Goal: Check status: Check status

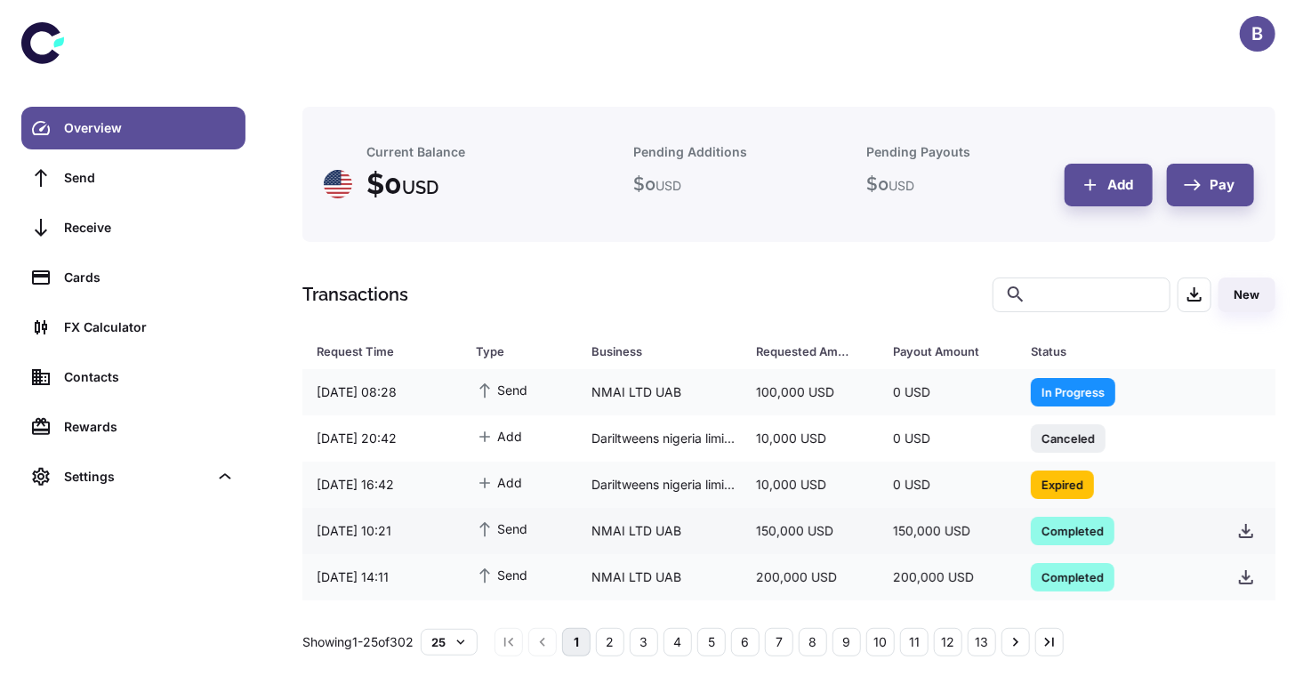
click at [1051, 524] on span "Completed" at bounding box center [1072, 530] width 84 height 18
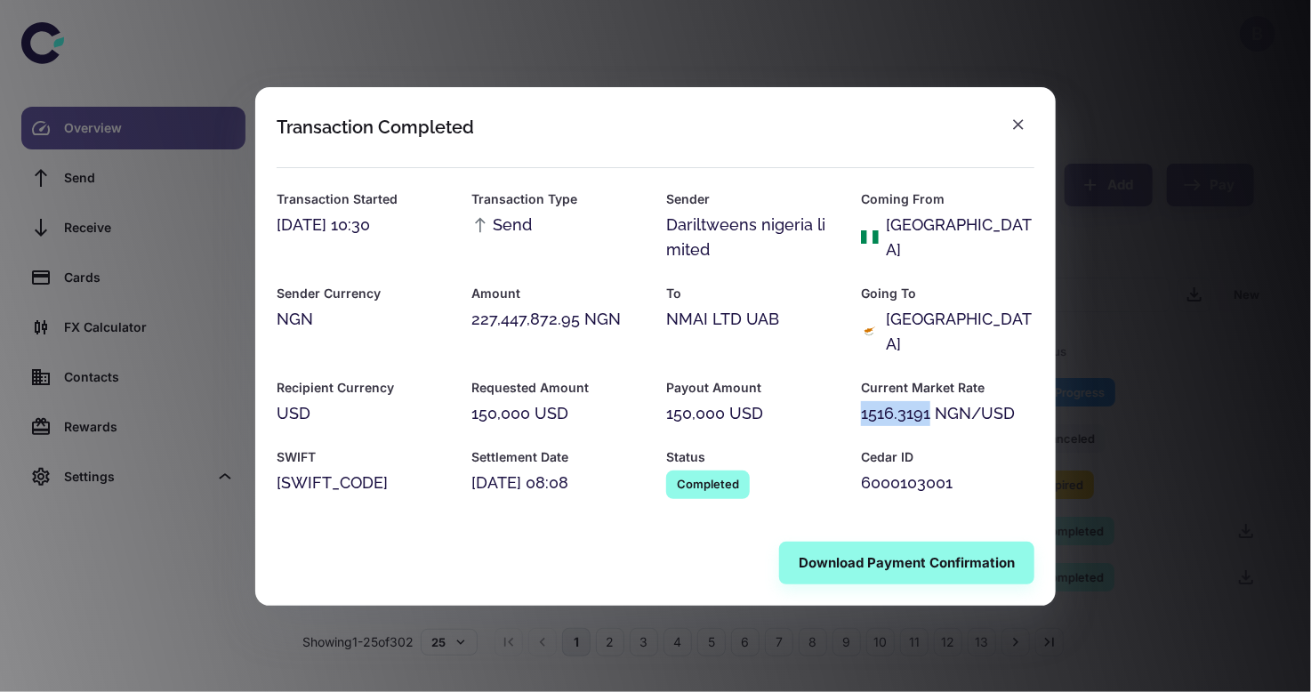
drag, startPoint x: 862, startPoint y: 399, endPoint x: 932, endPoint y: 403, distance: 70.3
click at [932, 403] on div "1516.3191 NGN/USD" at bounding box center [947, 413] width 173 height 25
copy div "1516.3191"
click at [1019, 130] on icon "button" at bounding box center [1018, 124] width 11 height 11
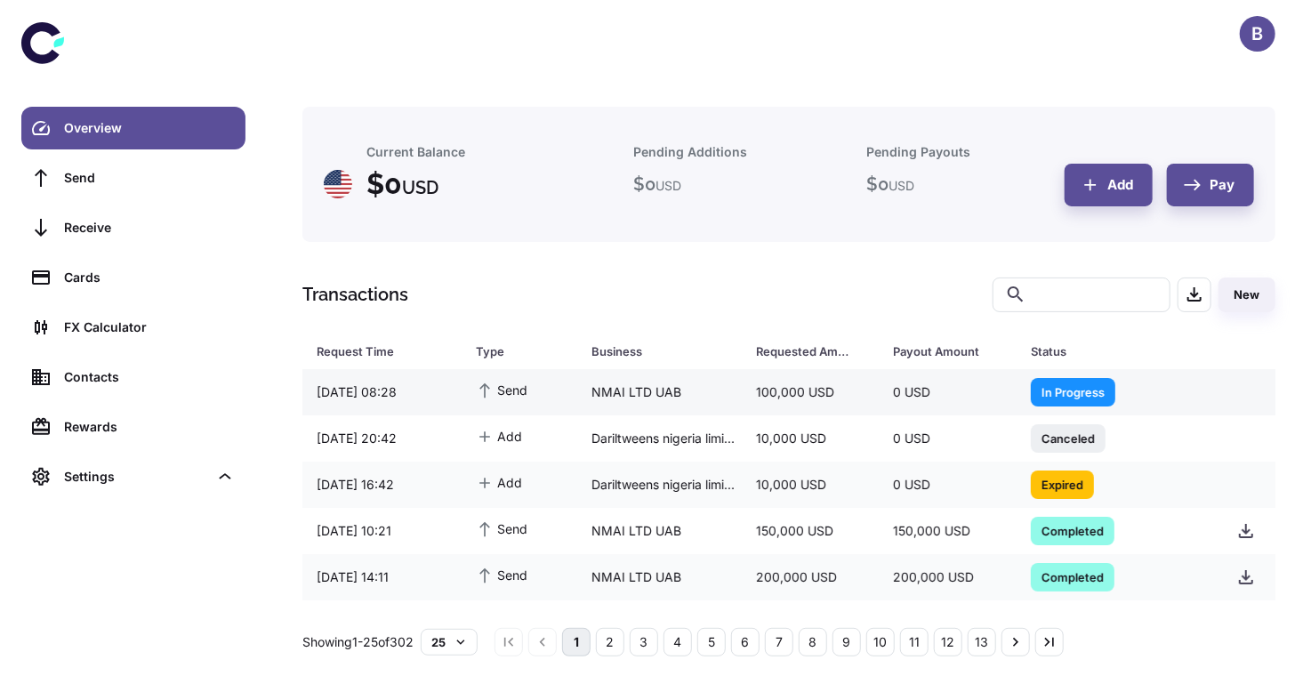
click at [1084, 387] on span "In Progress" at bounding box center [1072, 391] width 84 height 18
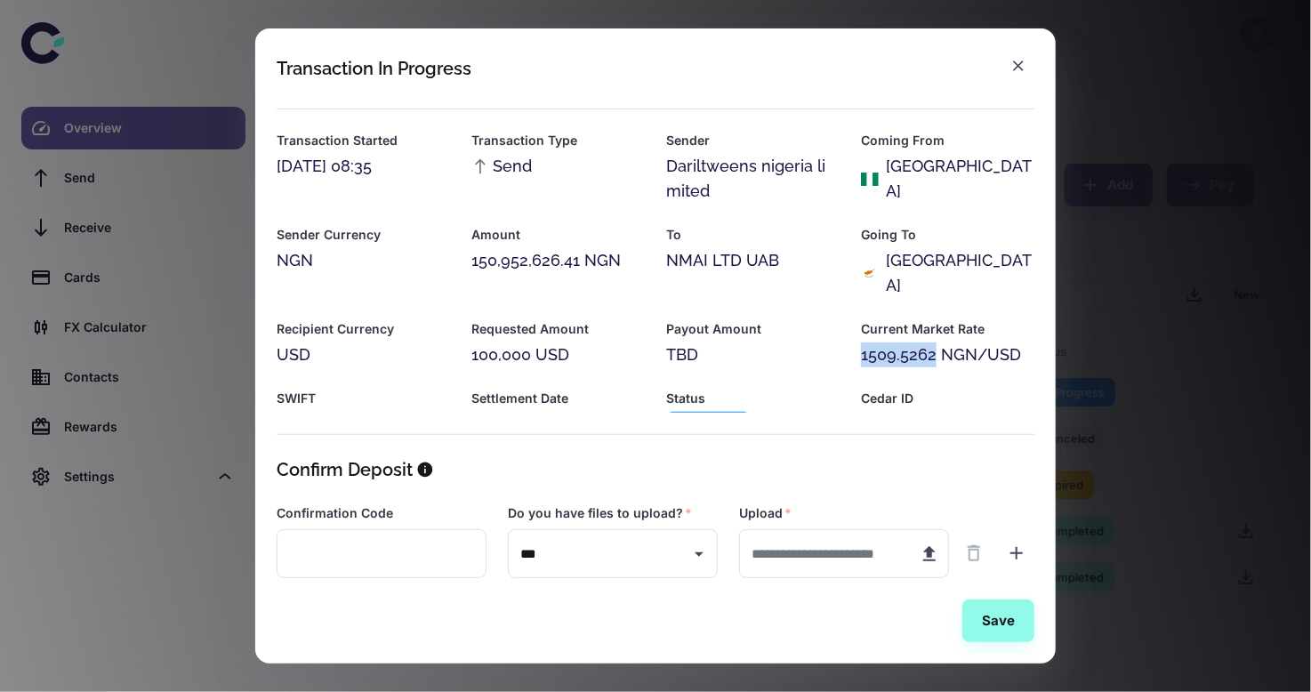
drag, startPoint x: 856, startPoint y: 331, endPoint x: 932, endPoint y: 336, distance: 75.8
click at [932, 342] on div "1509.5262 NGN/USD" at bounding box center [947, 354] width 173 height 25
copy div "1509.5262"
click at [1016, 65] on icon "button" at bounding box center [1018, 65] width 11 height 11
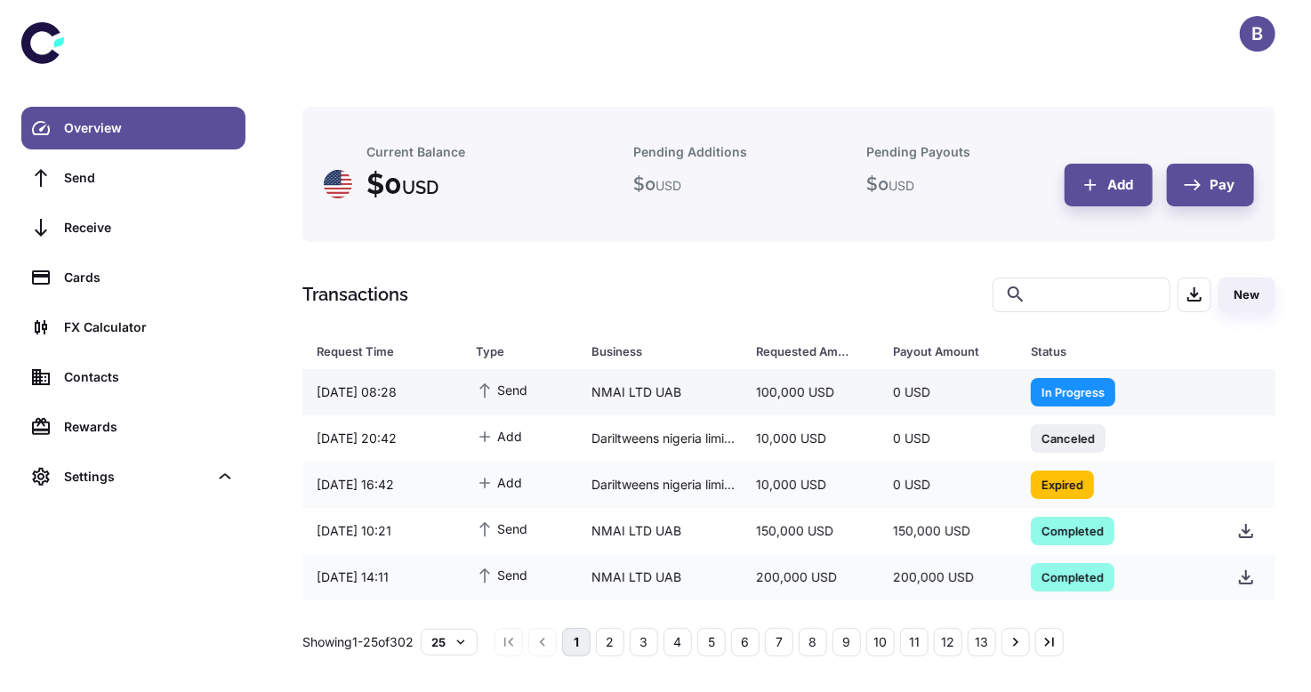
click at [1044, 382] on span "In Progress" at bounding box center [1072, 391] width 84 height 18
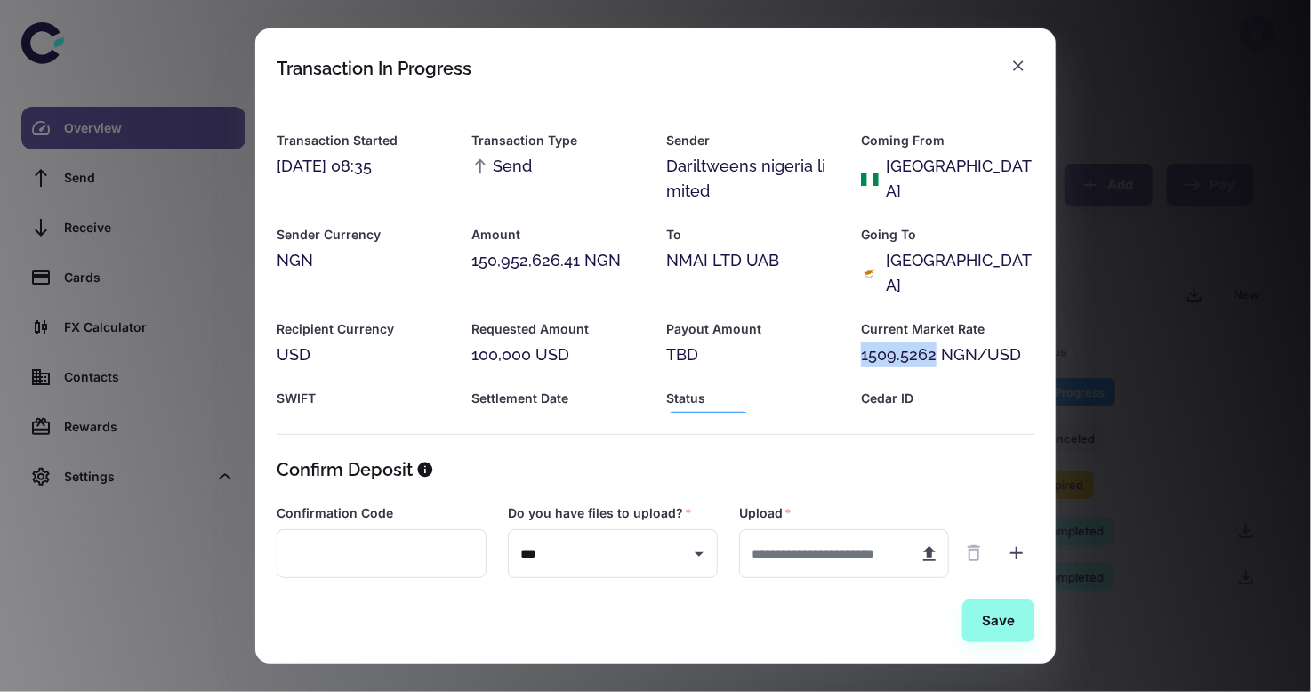
drag, startPoint x: 857, startPoint y: 331, endPoint x: 930, endPoint y: 326, distance: 73.0
click at [930, 342] on div "1509.5262 NGN/USD" at bounding box center [947, 354] width 173 height 25
copy div "1509.5262"
click at [1017, 72] on icon "button" at bounding box center [1018, 66] width 18 height 18
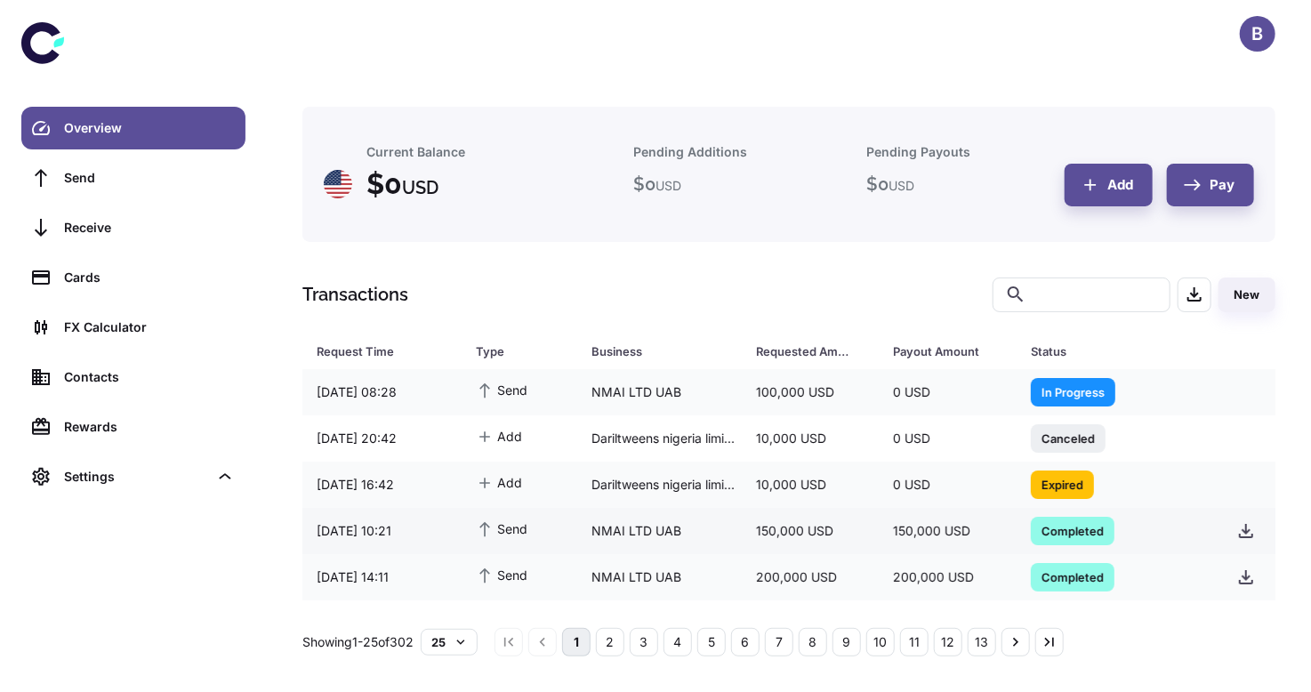
click at [1056, 538] on span "Completed" at bounding box center [1072, 530] width 84 height 18
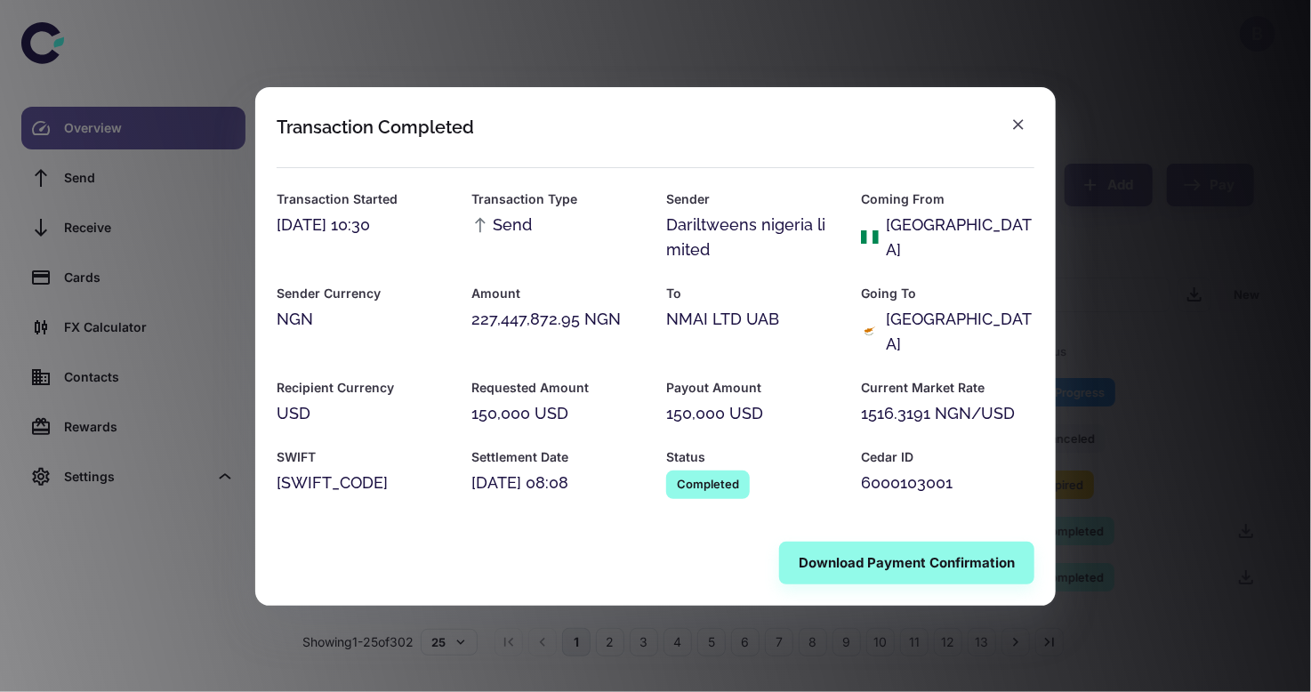
click at [857, 399] on div "Current Market Rate 1516.3191 NGN/USD" at bounding box center [936, 391] width 195 height 69
drag, startPoint x: 861, startPoint y: 406, endPoint x: 932, endPoint y: 399, distance: 71.5
click at [932, 401] on div "1516.3191 NGN/USD" at bounding box center [947, 413] width 173 height 25
copy div "1516.3191"
